Goal: Task Accomplishment & Management: Manage account settings

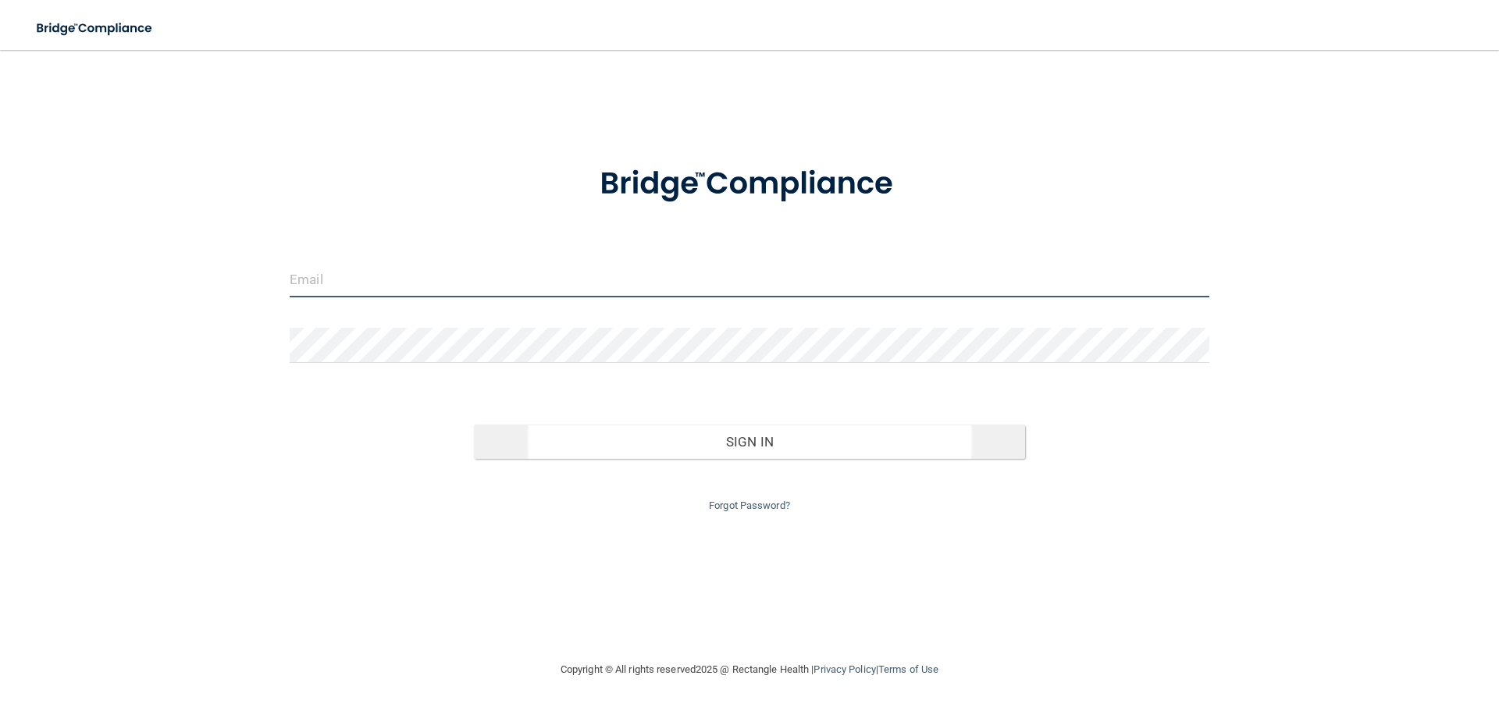
type input "[EMAIL_ADDRESS][DOMAIN_NAME]"
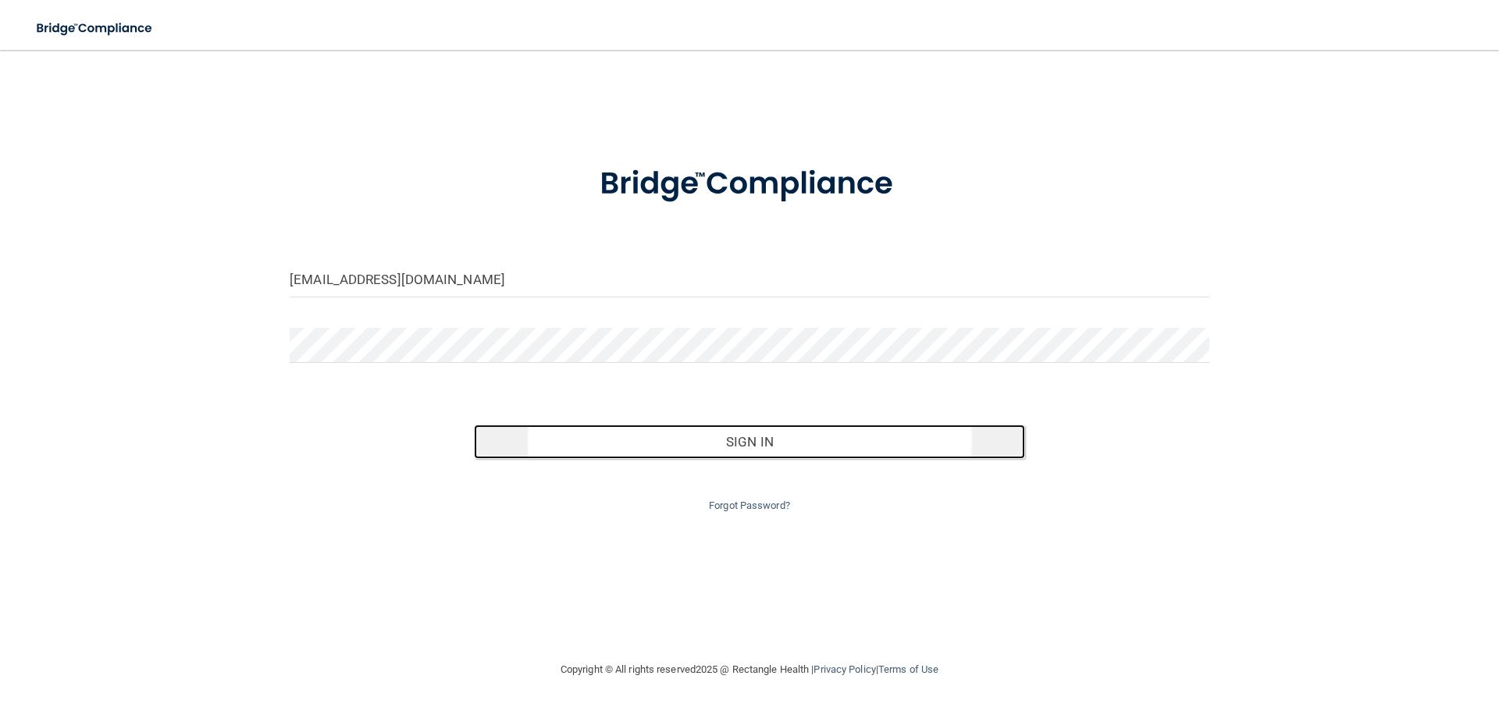
click at [773, 443] on button "Sign In" at bounding box center [750, 442] width 552 height 34
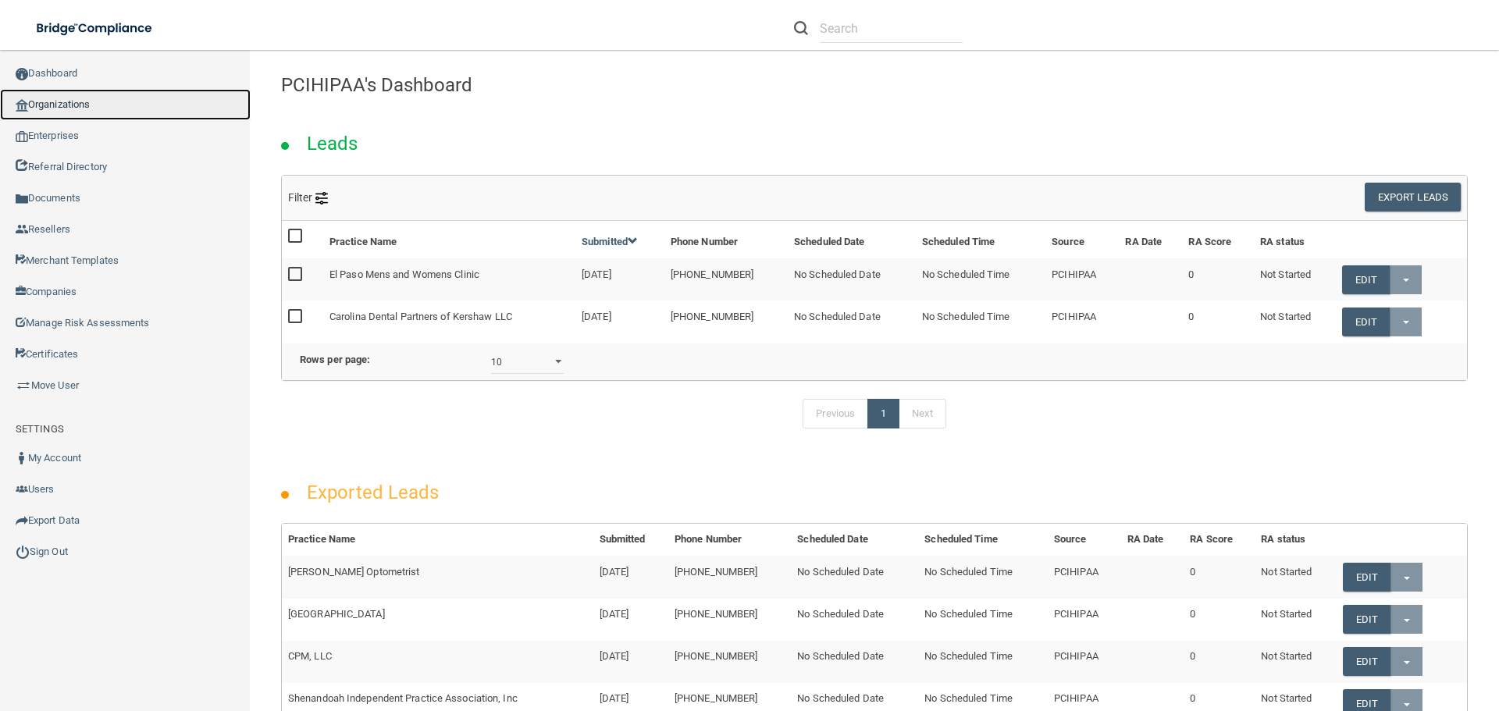
click at [88, 108] on link "Organizations" at bounding box center [125, 104] width 251 height 31
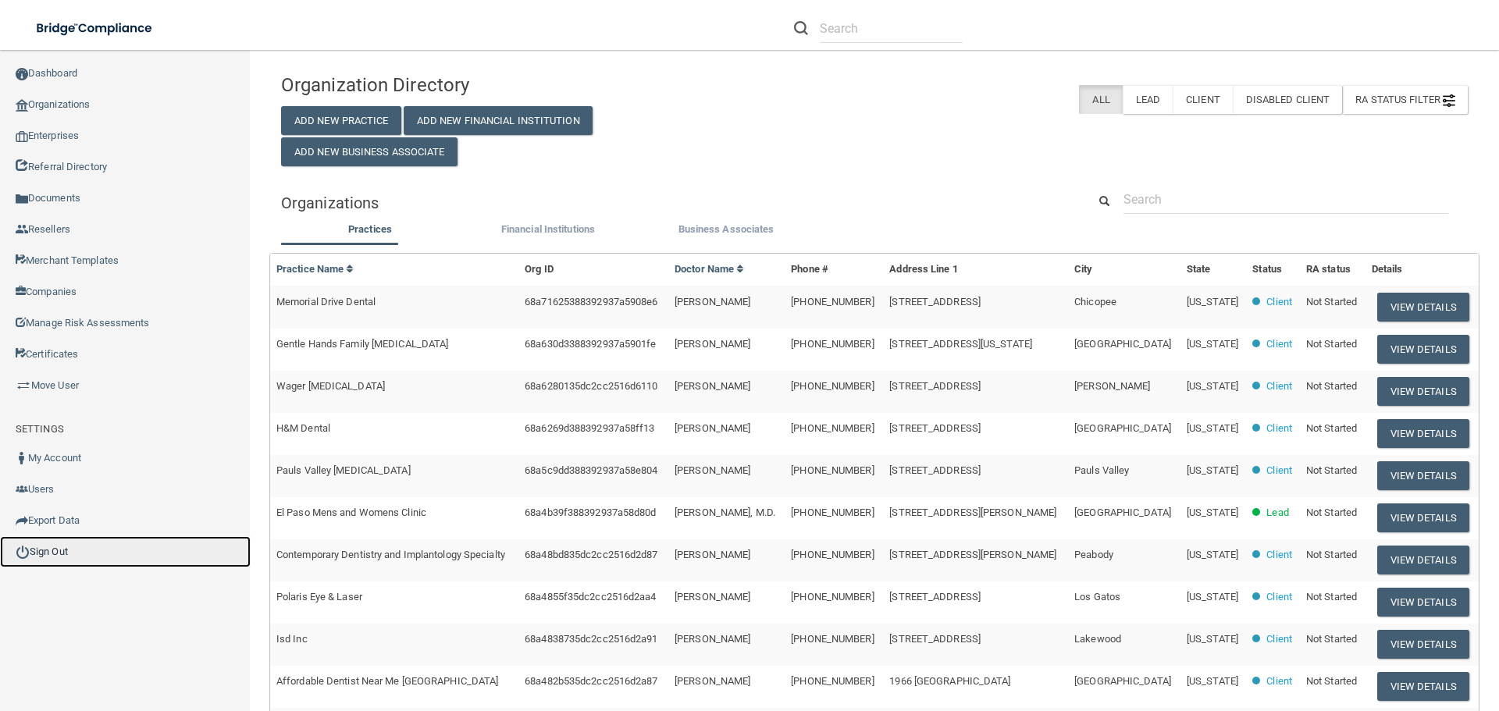
click at [133, 545] on link "Sign Out" at bounding box center [125, 551] width 251 height 31
